Goal: Check status: Check status

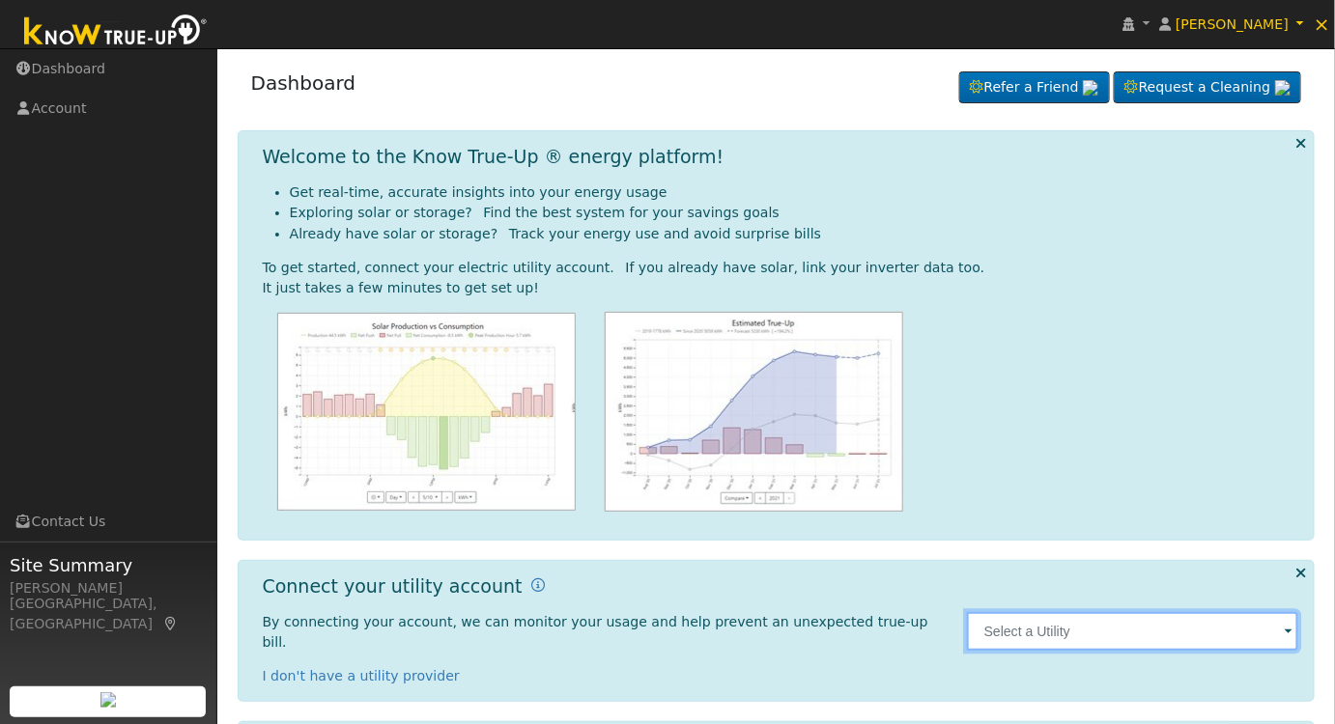
click at [1115, 626] on input "text" at bounding box center [1133, 631] width 332 height 39
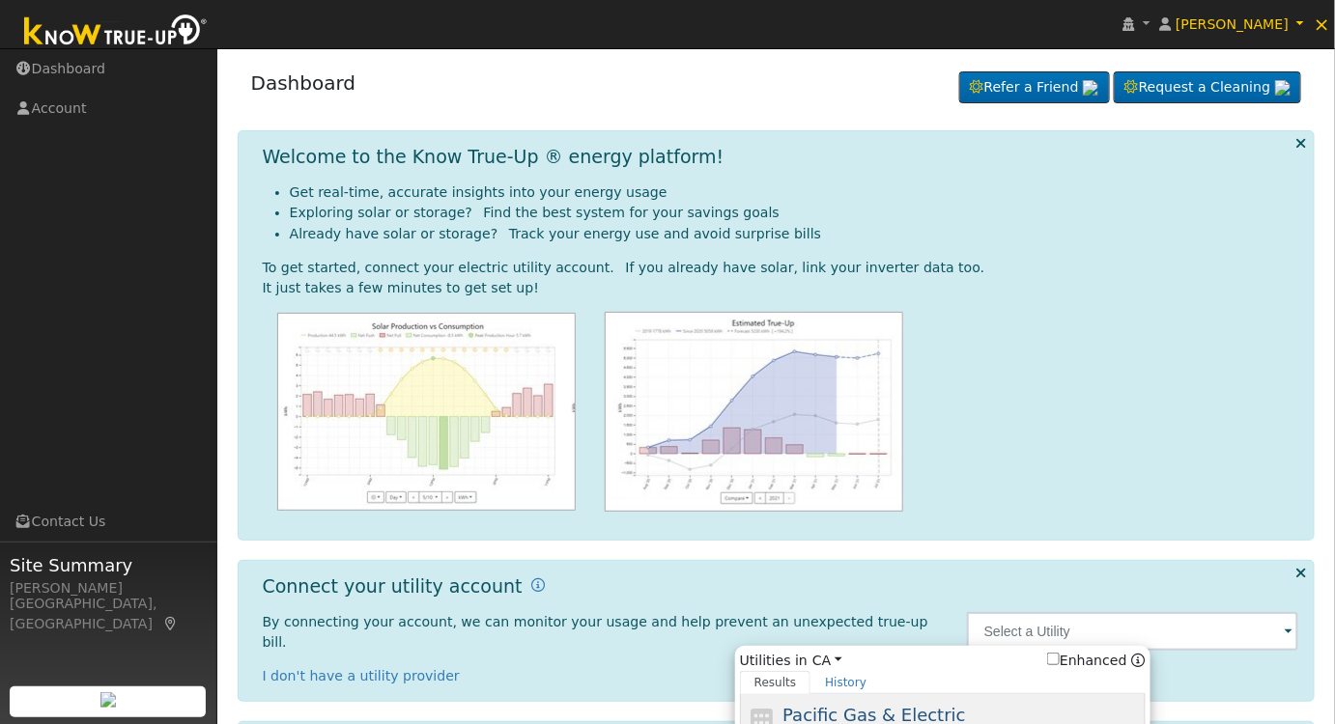
click at [937, 708] on span "Pacific Gas & Electric" at bounding box center [873, 715] width 183 height 20
type input "PG&E"
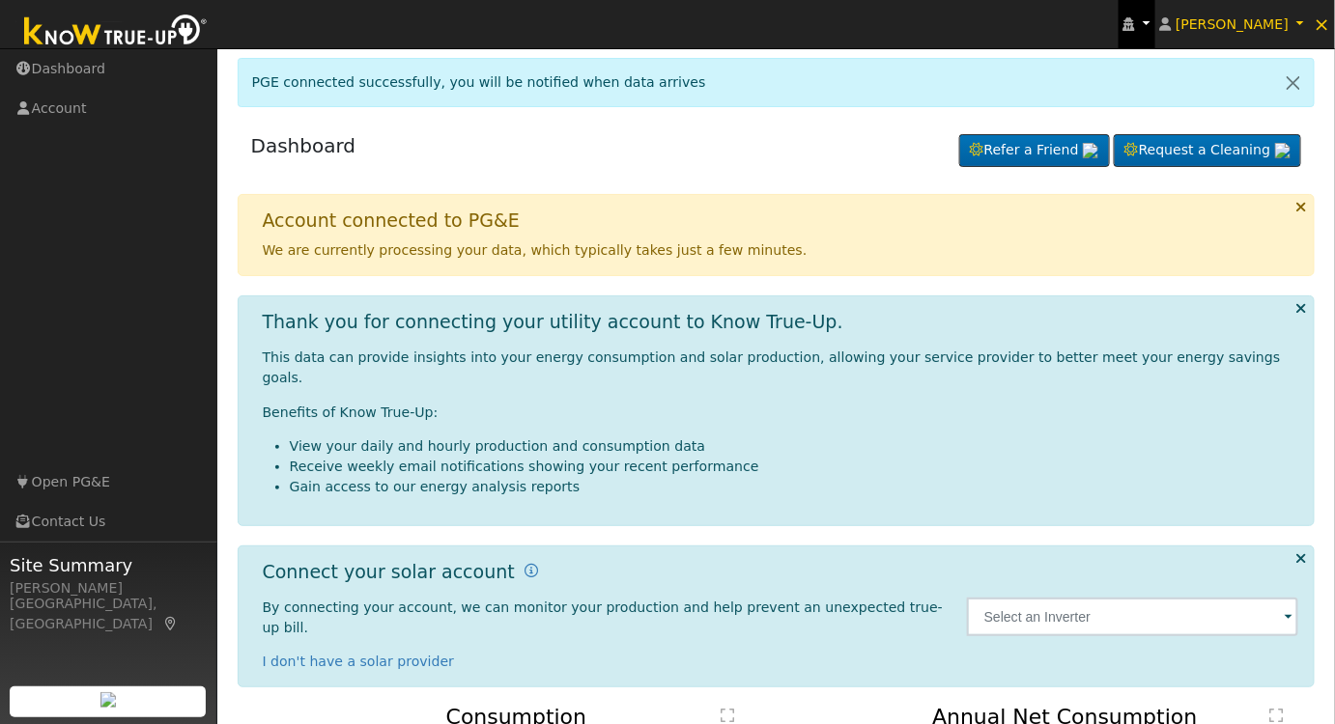
click at [1135, 17] on icon at bounding box center [1129, 24] width 12 height 14
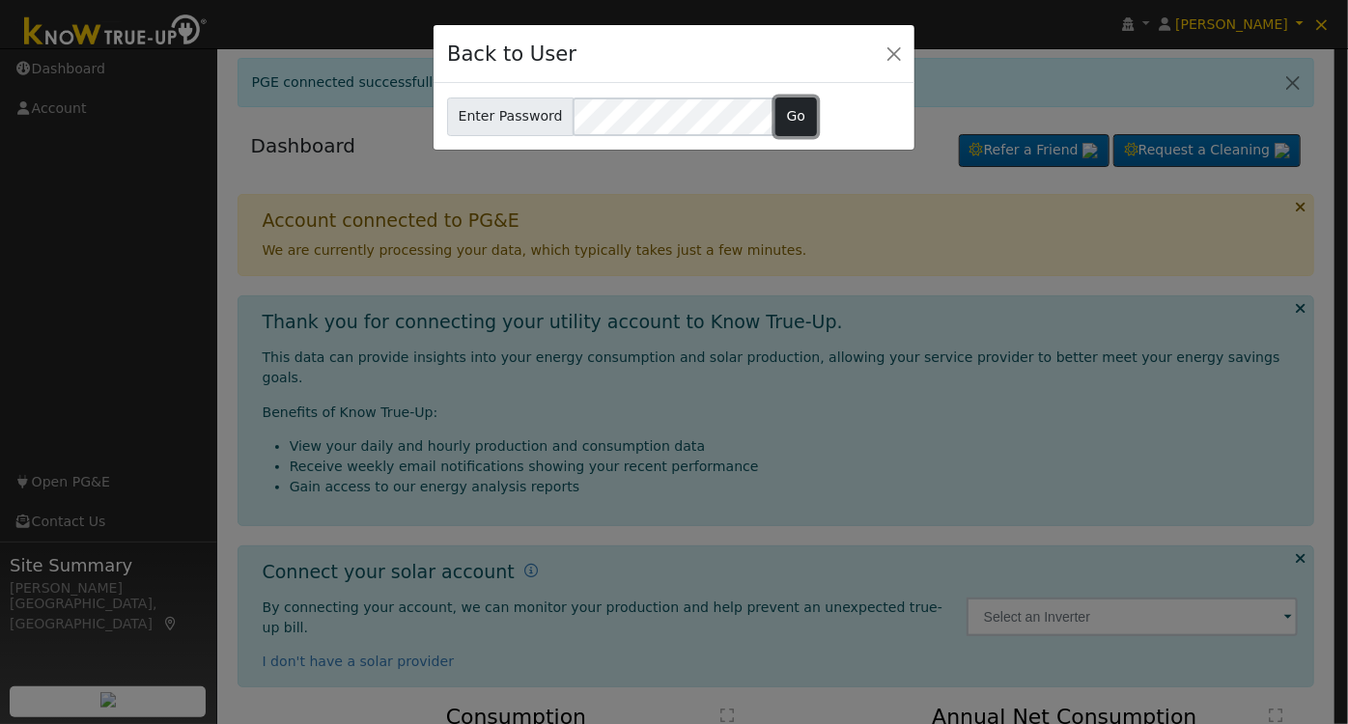
click at [776, 107] on button "Go" at bounding box center [797, 117] width 42 height 39
